Goal: Task Accomplishment & Management: Use online tool/utility

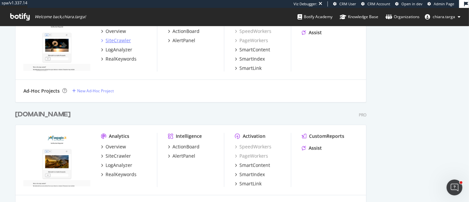
scroll to position [770, 0]
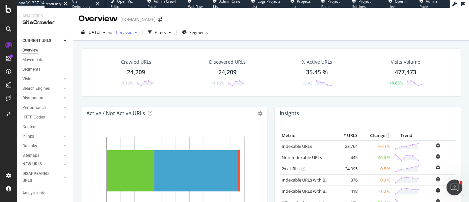
click at [132, 31] on span "Previous" at bounding box center [122, 32] width 18 height 6
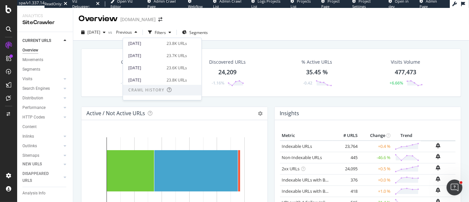
scroll to position [106, 0]
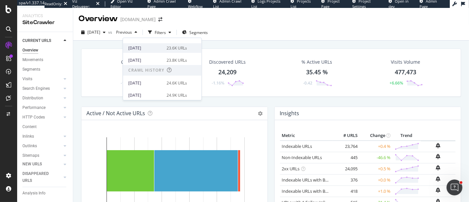
click at [180, 51] on div "2025 Jan. 1st 23.6K URLs" at bounding box center [162, 48] width 79 height 10
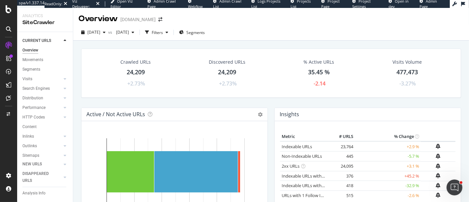
drag, startPoint x: 32, startPoint y: 87, endPoint x: 465, endPoint y: 129, distance: 435.1
click at [32, 87] on div "Search Engines" at bounding box center [35, 88] width 27 height 7
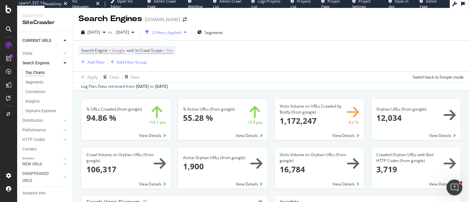
scroll to position [37, 0]
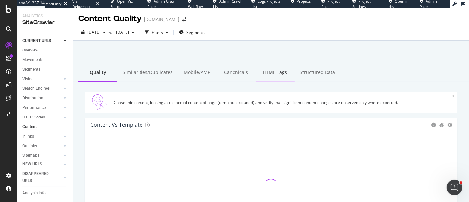
click at [269, 72] on div "HTML Tags" at bounding box center [275, 73] width 39 height 18
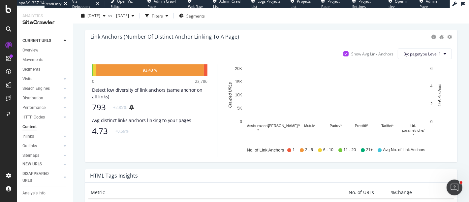
scroll to position [403, 0]
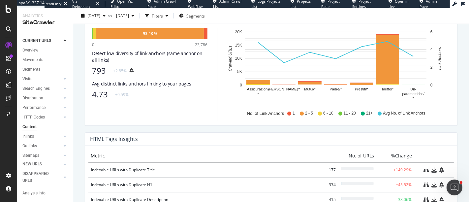
drag, startPoint x: 380, startPoint y: 161, endPoint x: 388, endPoint y: 166, distance: 9.3
click at [386, 165] on div "Indexable URLs with Duplicate Title 177 +149.29%" at bounding box center [270, 169] width 365 height 15
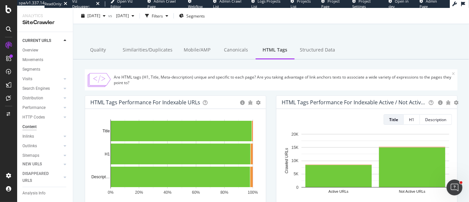
scroll to position [0, 0]
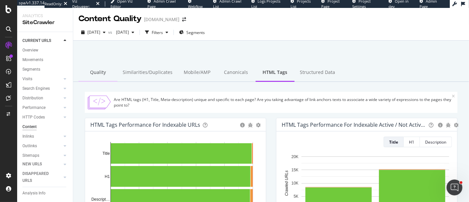
click at [103, 71] on div "Quality" at bounding box center [98, 73] width 39 height 18
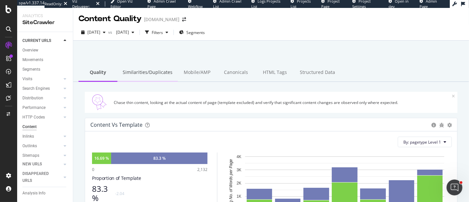
click at [153, 65] on div "Similarities/Duplicates" at bounding box center [147, 73] width 60 height 18
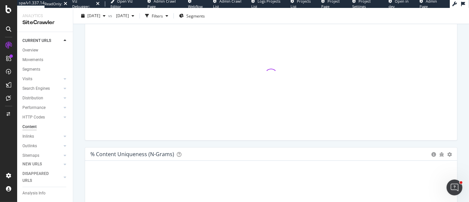
scroll to position [37, 0]
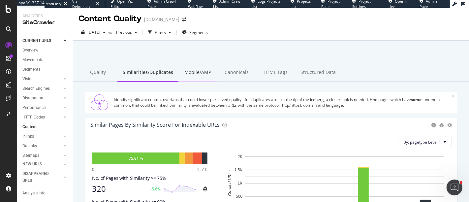
scroll to position [37, 0]
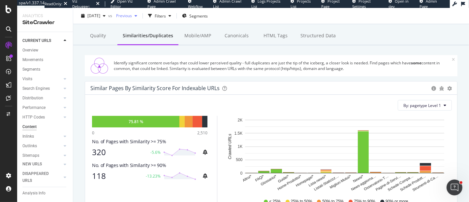
click at [140, 11] on div "Previous" at bounding box center [126, 16] width 26 height 10
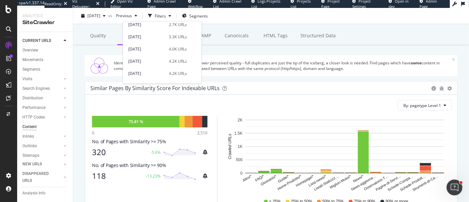
scroll to position [73, 0]
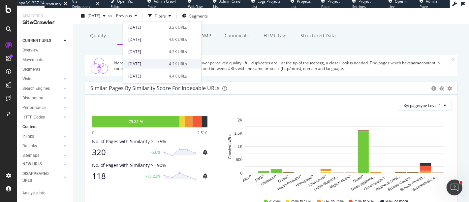
click at [152, 58] on div "2025 Jan. 6th 4.2K URLs" at bounding box center [162, 62] width 79 height 12
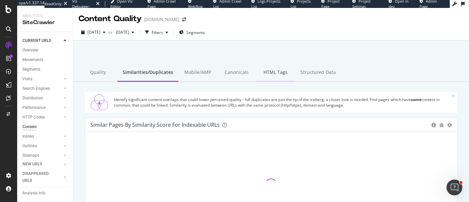
click at [268, 72] on div "HTML Tags" at bounding box center [275, 73] width 39 height 18
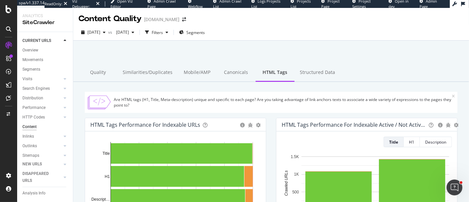
drag, startPoint x: 144, startPoint y: 74, endPoint x: 431, endPoint y: 95, distance: 287.8
click at [144, 74] on div "Similarities/Duplicates" at bounding box center [147, 73] width 60 height 18
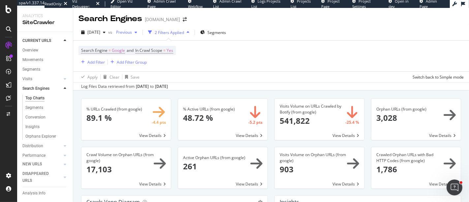
click at [132, 31] on span "Previous" at bounding box center [122, 32] width 18 height 6
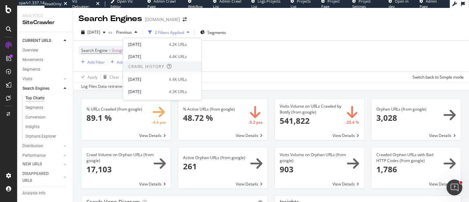
scroll to position [105, 0]
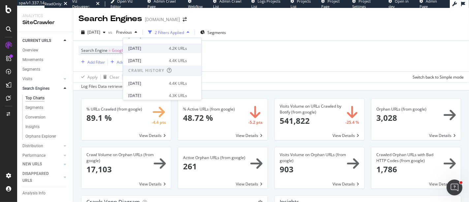
click at [183, 48] on div "4.2K URLs" at bounding box center [178, 49] width 18 height 6
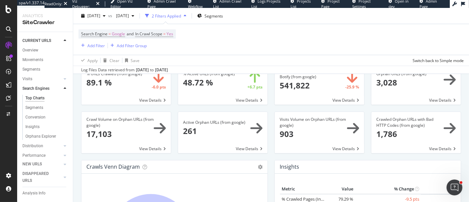
scroll to position [37, 0]
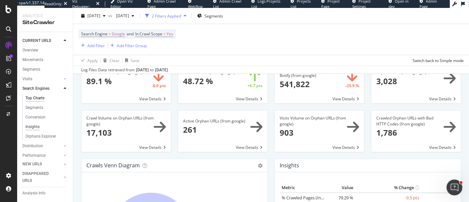
click at [32, 130] on div "Insights" at bounding box center [32, 126] width 14 height 7
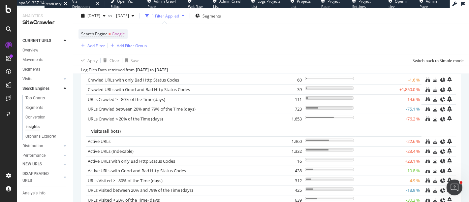
scroll to position [63, 0]
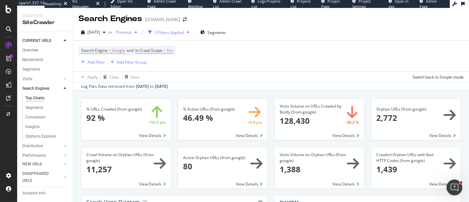
click at [139, 37] on div "Previous" at bounding box center [126, 32] width 26 height 10
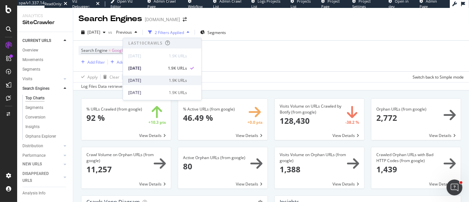
scroll to position [73, 0]
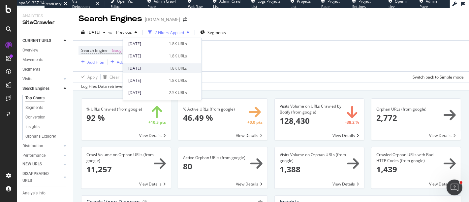
click at [157, 70] on div "2025 Jan. 27th" at bounding box center [146, 68] width 37 height 6
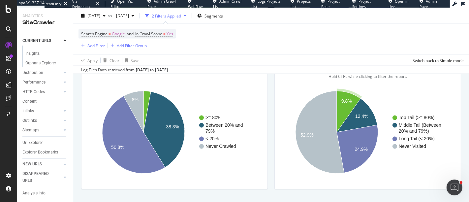
scroll to position [850, 0]
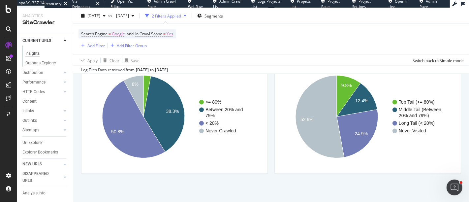
click at [36, 57] on div "Insights" at bounding box center [32, 53] width 14 height 7
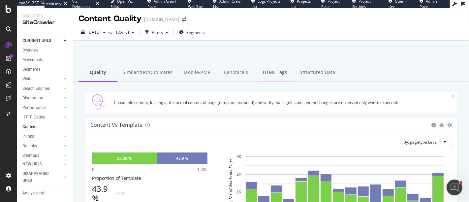
click at [270, 74] on div "HTML Tags" at bounding box center [275, 73] width 39 height 18
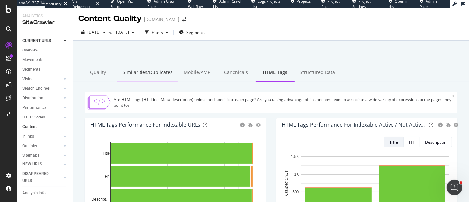
click at [145, 73] on div "Similarities/Duplicates" at bounding box center [147, 73] width 60 height 18
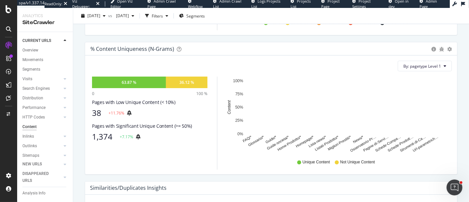
scroll to position [220, 0]
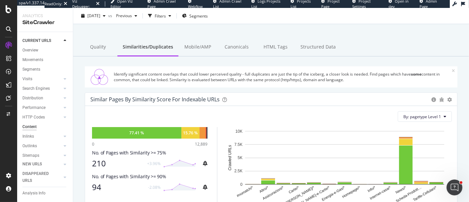
scroll to position [37, 0]
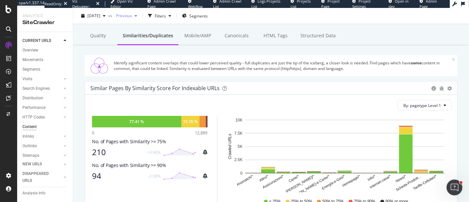
click at [132, 15] on span "Previous" at bounding box center [122, 16] width 18 height 6
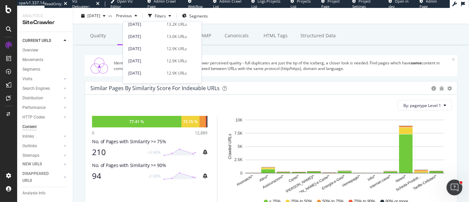
scroll to position [73, 0]
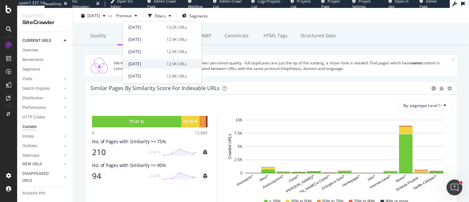
click at [161, 61] on div "[DATE] 12.9K URLs" at bounding box center [157, 64] width 59 height 6
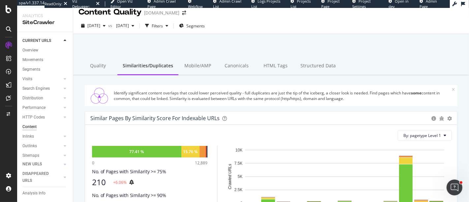
scroll to position [6, 0]
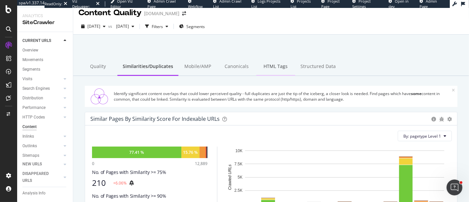
click at [270, 72] on div "HTML Tags" at bounding box center [275, 67] width 39 height 18
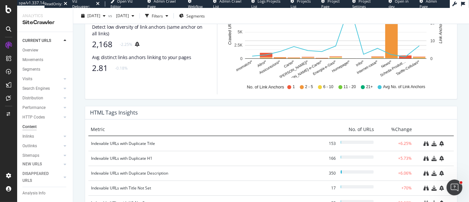
scroll to position [499, 0]
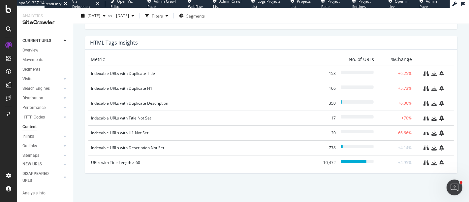
drag, startPoint x: 46, startPoint y: 86, endPoint x: 80, endPoint y: 115, distance: 44.4
click at [46, 86] on div "Search Engines" at bounding box center [35, 88] width 27 height 7
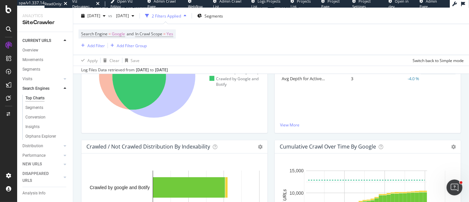
scroll to position [220, 0]
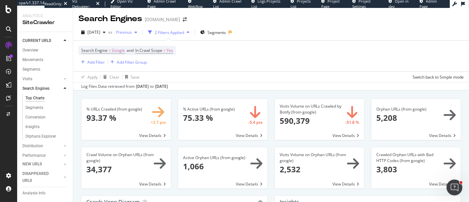
click at [132, 31] on span "Previous" at bounding box center [122, 32] width 18 height 6
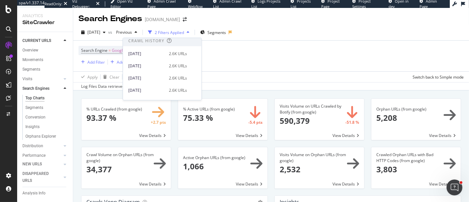
scroll to position [146, 0]
click at [169, 67] on div "2.6K URLs" at bounding box center [178, 67] width 18 height 6
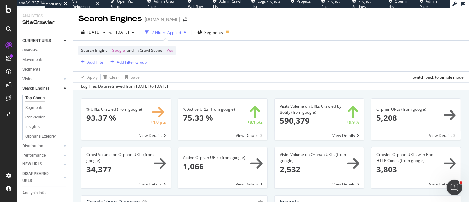
click at [154, 126] on span at bounding box center [125, 119] width 89 height 41
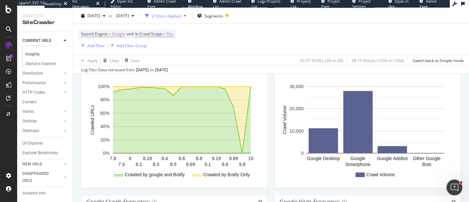
scroll to position [73, 0]
click at [38, 76] on div "Distribution" at bounding box center [32, 72] width 21 height 7
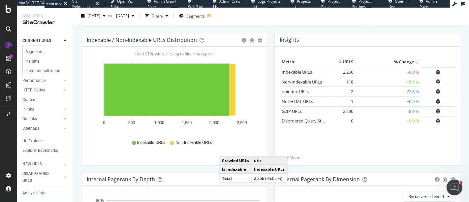
scroll to position [146, 0]
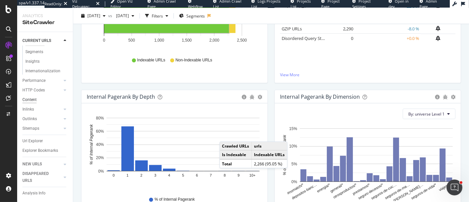
click at [34, 96] on div "Content" at bounding box center [29, 99] width 14 height 7
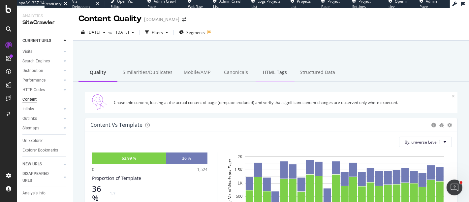
click at [278, 75] on div "HTML Tags" at bounding box center [275, 73] width 39 height 18
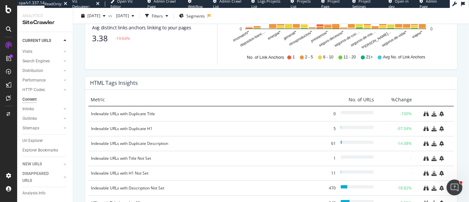
scroll to position [476, 0]
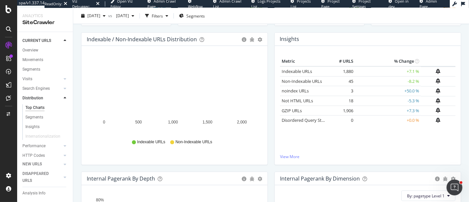
scroll to position [37, 0]
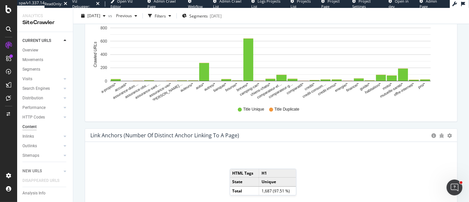
scroll to position [293, 0]
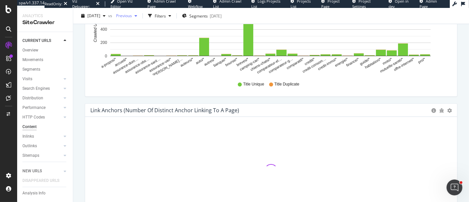
click at [140, 18] on div "Previous" at bounding box center [126, 16] width 26 height 10
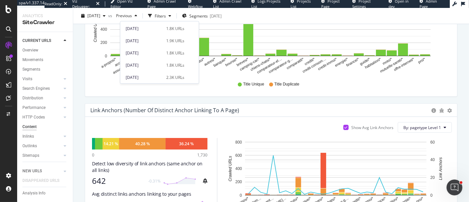
scroll to position [183, 0]
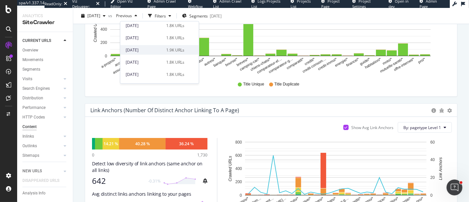
click at [161, 46] on div "2025 Jan. 13th 1.9K URLs" at bounding box center [159, 50] width 79 height 10
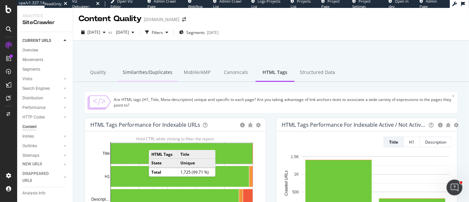
click at [145, 74] on div "Similarities/Duplicates" at bounding box center [147, 73] width 60 height 18
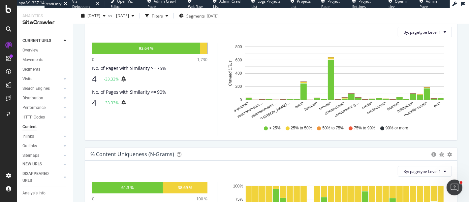
scroll to position [37, 0]
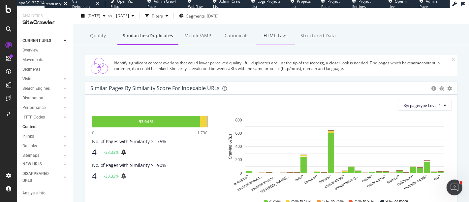
click at [269, 38] on div "HTML Tags" at bounding box center [275, 36] width 39 height 18
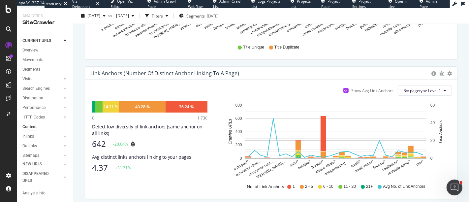
scroll to position [499, 0]
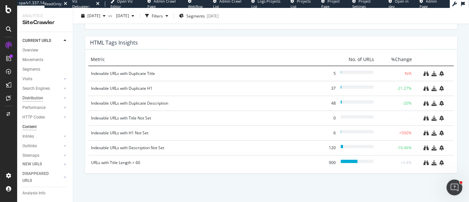
click at [27, 98] on div "Distribution" at bounding box center [32, 98] width 21 height 7
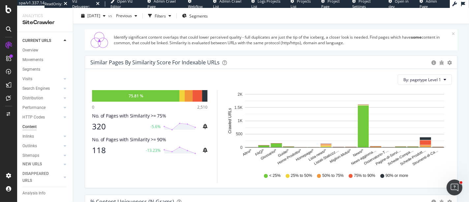
scroll to position [73, 0]
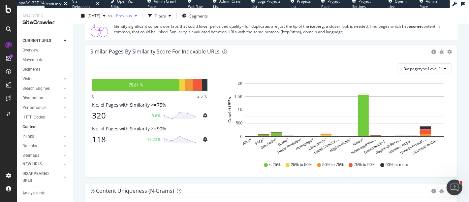
click at [132, 15] on span "Previous" at bounding box center [122, 16] width 18 height 6
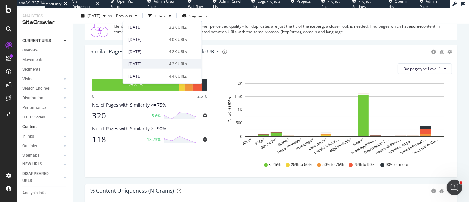
click at [173, 61] on div "4.2K URLs" at bounding box center [178, 64] width 18 height 6
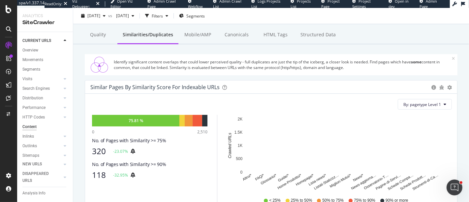
scroll to position [73, 0]
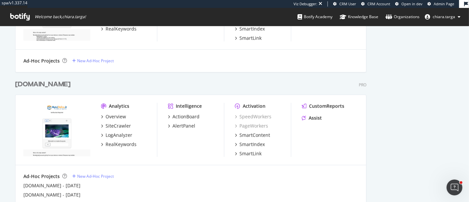
scroll to position [1063, 0]
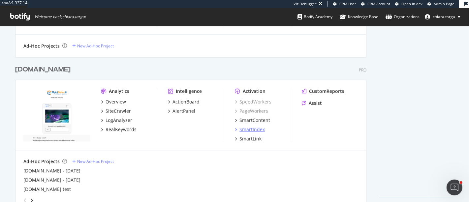
click at [256, 127] on div "SmartIndex" at bounding box center [251, 129] width 25 height 7
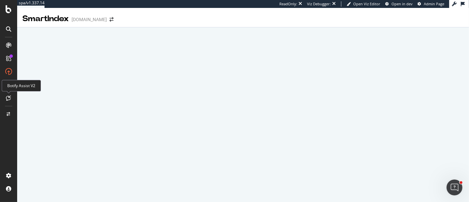
click at [10, 100] on icon at bounding box center [8, 97] width 5 height 5
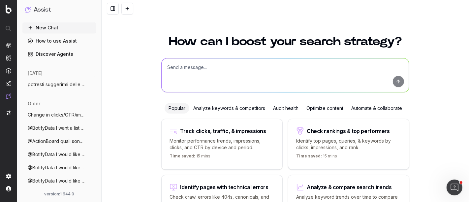
click at [12, 71] on nav at bounding box center [8, 101] width 17 height 202
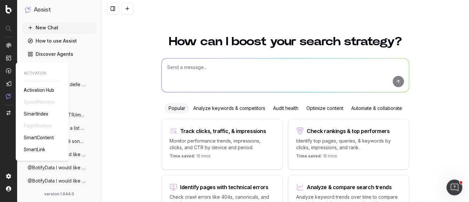
click at [36, 137] on span "SmartContent" at bounding box center [39, 137] width 30 height 5
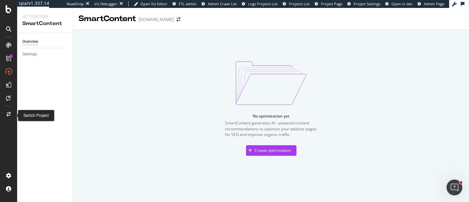
click at [8, 115] on icon at bounding box center [9, 114] width 4 height 5
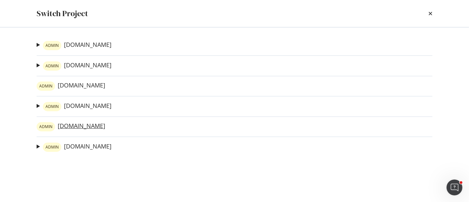
click at [75, 124] on link "ADMIN [DOMAIN_NAME]" at bounding box center [71, 126] width 69 height 9
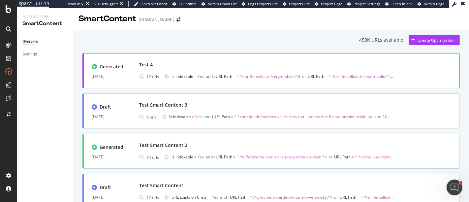
click at [198, 82] on div "Test 4 12 urls Is Indexable = Yes and URL Path = ^.*/tariffe-cellulari/very-mob…" at bounding box center [295, 70] width 329 height 26
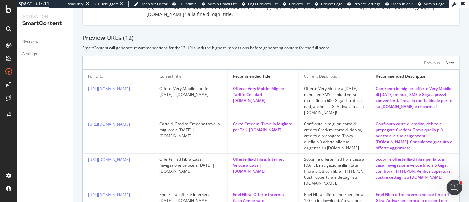
scroll to position [374, 0]
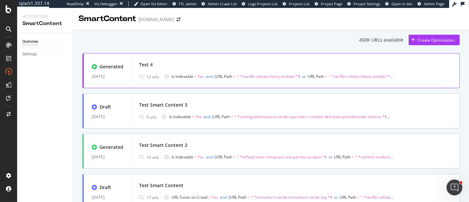
scroll to position [30, 0]
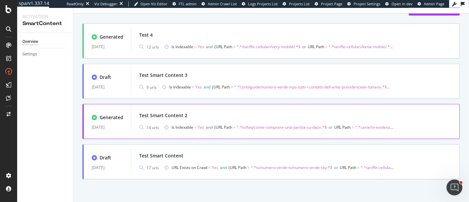
click at [199, 129] on span "Yes" at bounding box center [201, 127] width 7 height 6
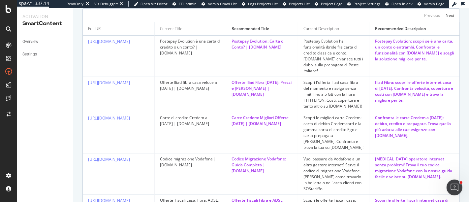
scroll to position [505, 0]
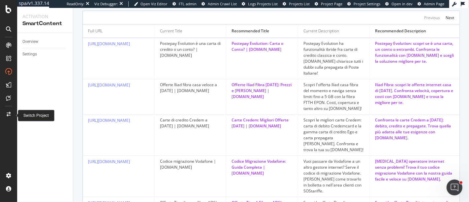
click at [3, 115] on div at bounding box center [9, 114] width 16 height 11
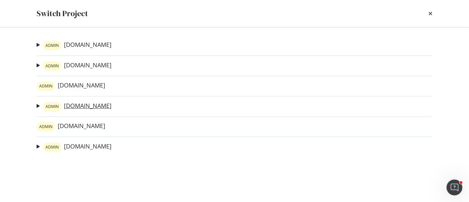
click at [74, 107] on link "ADMIN [DOMAIN_NAME]" at bounding box center [77, 106] width 69 height 9
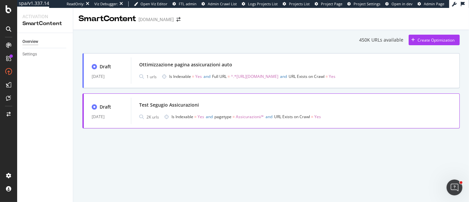
click at [221, 102] on div "Test Segugio Assicurazioni" at bounding box center [295, 104] width 312 height 9
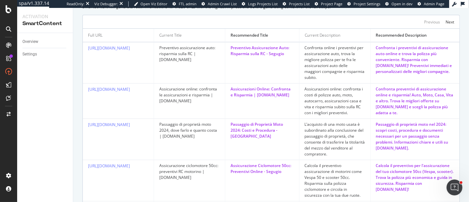
scroll to position [209, 0]
